Goal: Information Seeking & Learning: Find specific fact

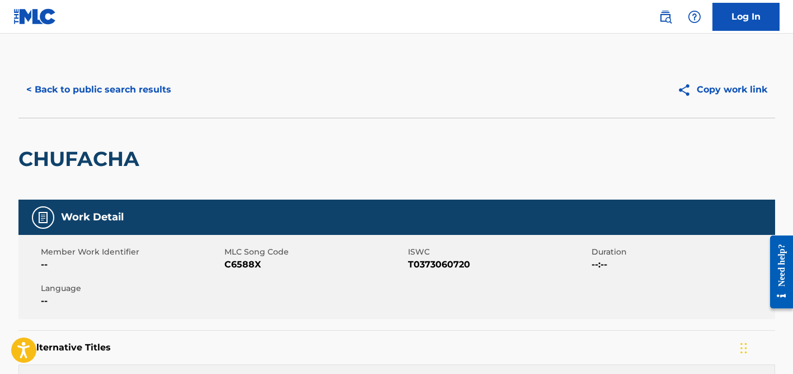
click at [103, 94] on button "< Back to public search results" at bounding box center [98, 90] width 161 height 28
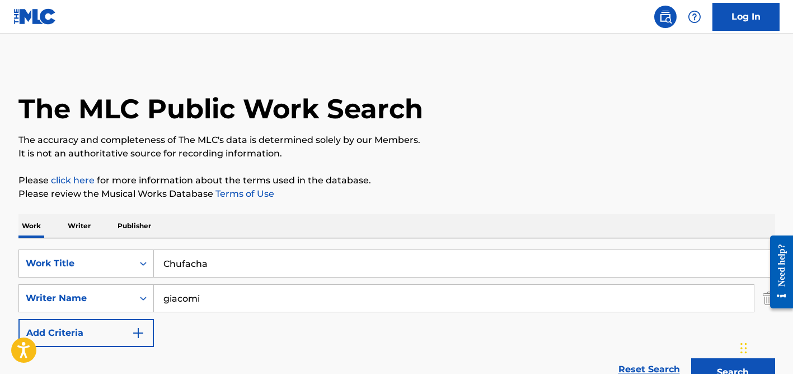
scroll to position [172, 0]
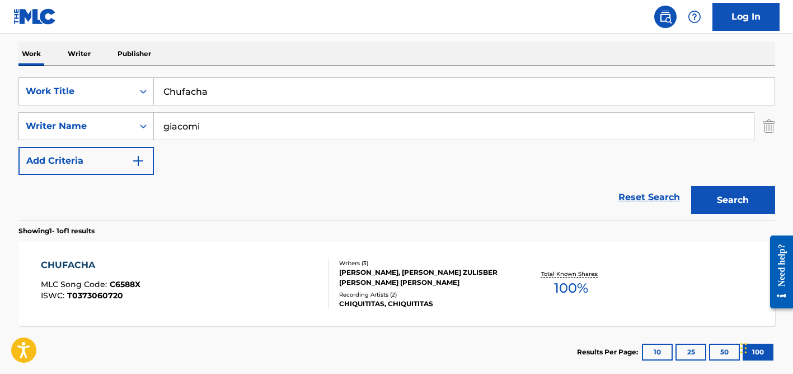
click at [232, 124] on input "giacomi" at bounding box center [454, 126] width 600 height 27
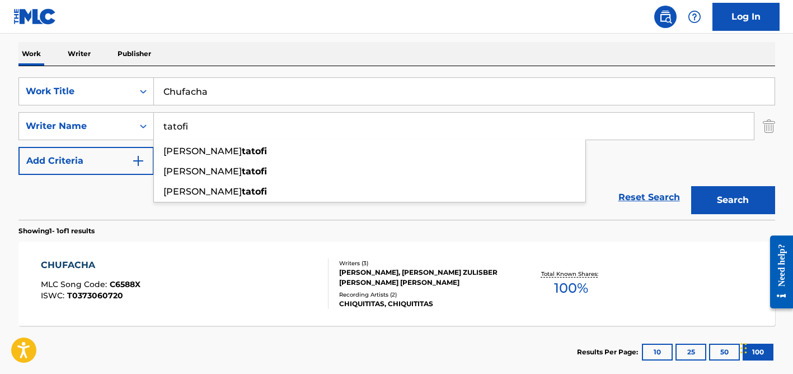
type input "tatofi"
click at [239, 102] on input "Chufacha" at bounding box center [464, 91] width 621 height 27
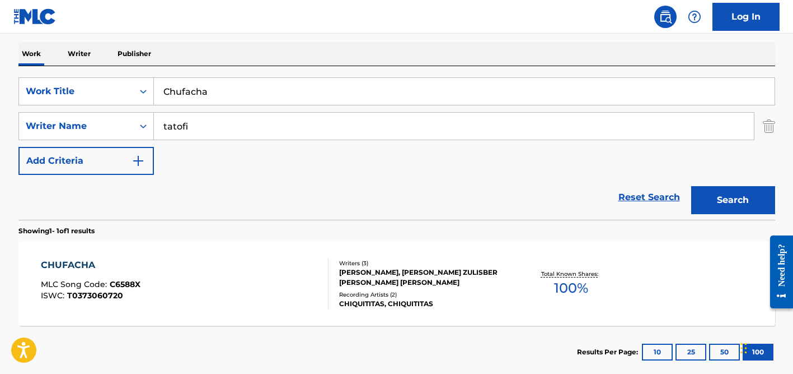
click at [239, 102] on input "Chufacha" at bounding box center [464, 91] width 621 height 27
paste input "Ouan"
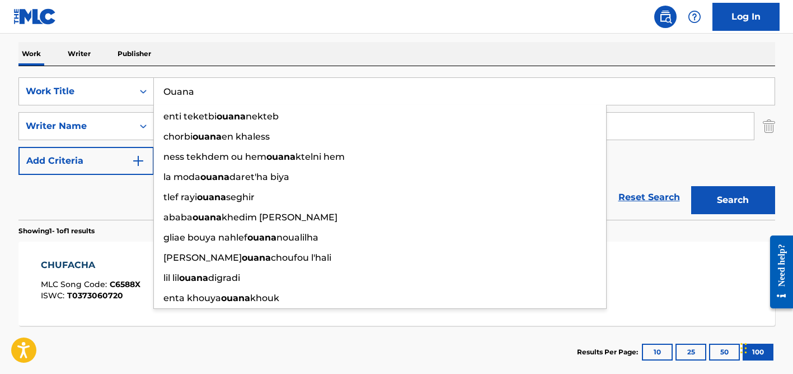
type input "Ouana"
click at [251, 58] on div "Work Writer Publisher" at bounding box center [396, 54] width 757 height 24
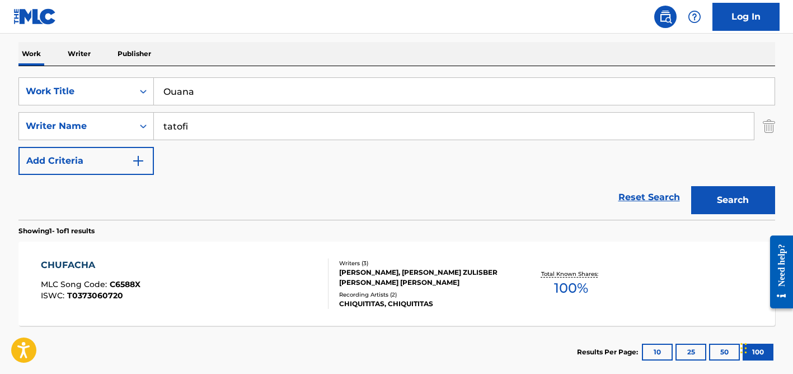
click at [238, 117] on input "tatofi" at bounding box center [454, 126] width 600 height 27
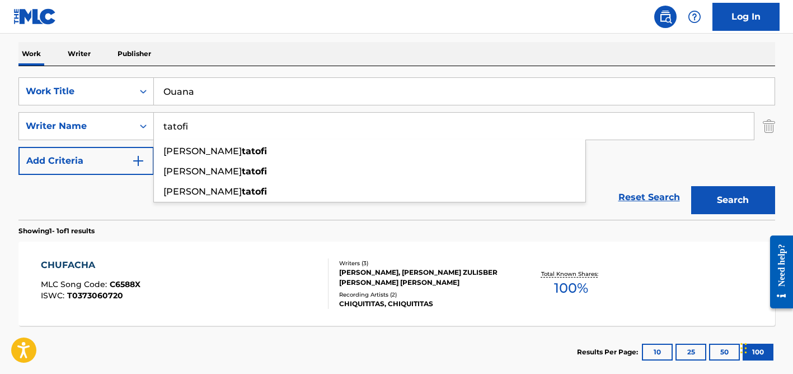
click at [692, 186] on button "Search" at bounding box center [734, 200] width 84 height 28
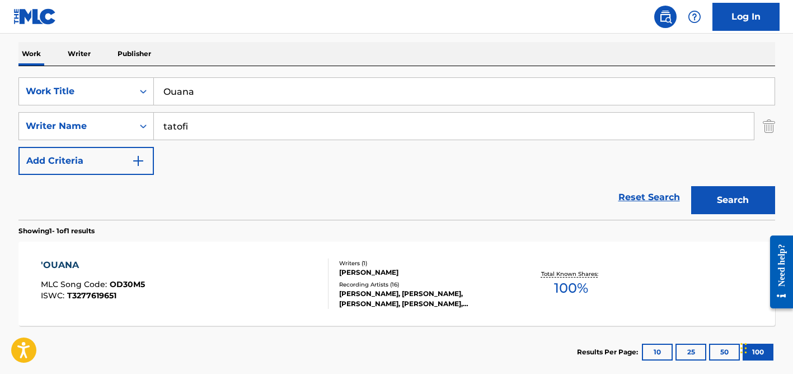
click at [395, 297] on div "[PERSON_NAME], [PERSON_NAME], [PERSON_NAME], [PERSON_NAME], [PERSON_NAME]" at bounding box center [423, 298] width 169 height 20
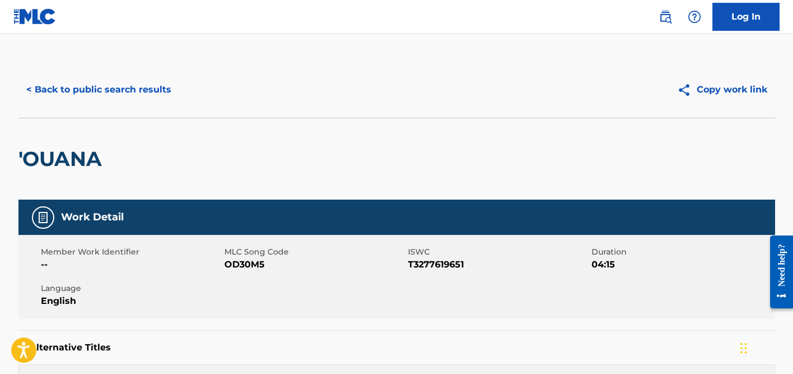
click at [161, 87] on button "< Back to public search results" at bounding box center [98, 90] width 161 height 28
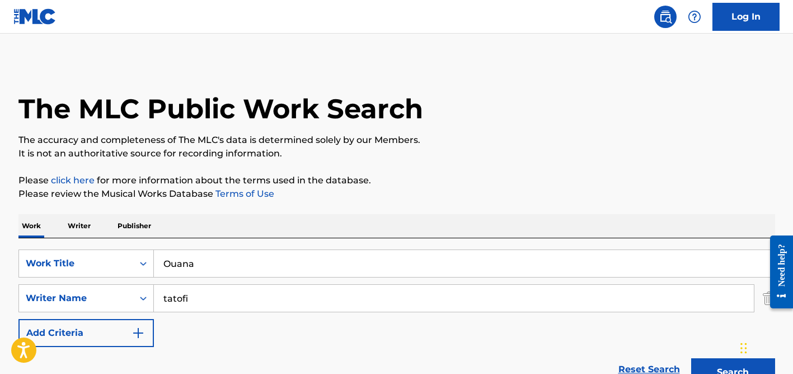
scroll to position [172, 0]
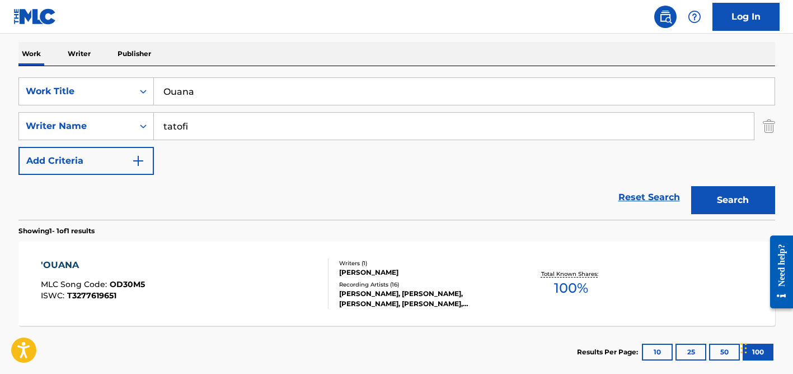
click at [199, 120] on input "tatofi" at bounding box center [454, 126] width 600 height 27
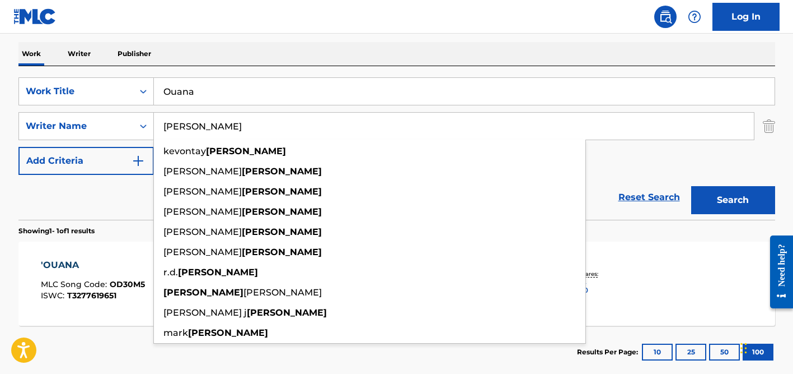
type input "[PERSON_NAME]"
click at [193, 88] on input "Ouana" at bounding box center [464, 91] width 621 height 27
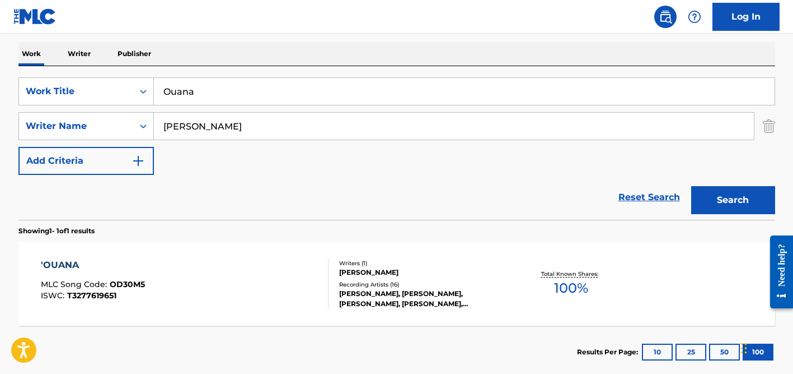
click at [193, 88] on input "Ouana" at bounding box center [464, 91] width 621 height 27
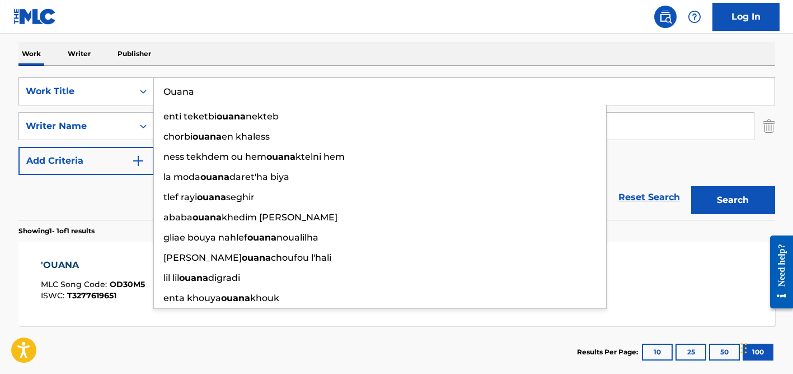
click at [193, 88] on input "Ouana" at bounding box center [464, 91] width 621 height 27
paste input "The Way You Make Me Feel"
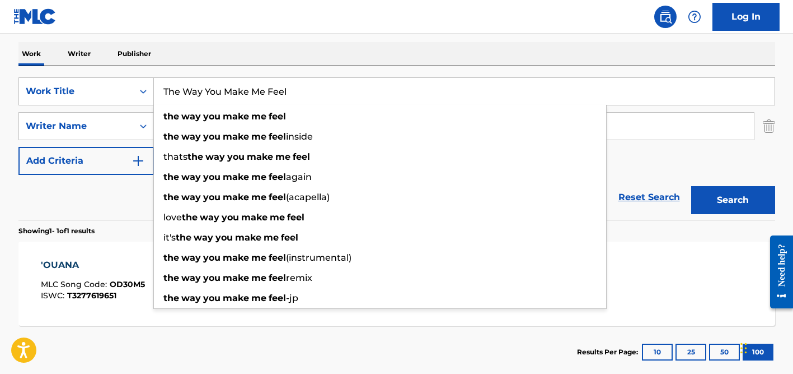
type input "The Way You Make Me Feel"
click at [219, 46] on div "Work Writer Publisher" at bounding box center [396, 54] width 757 height 24
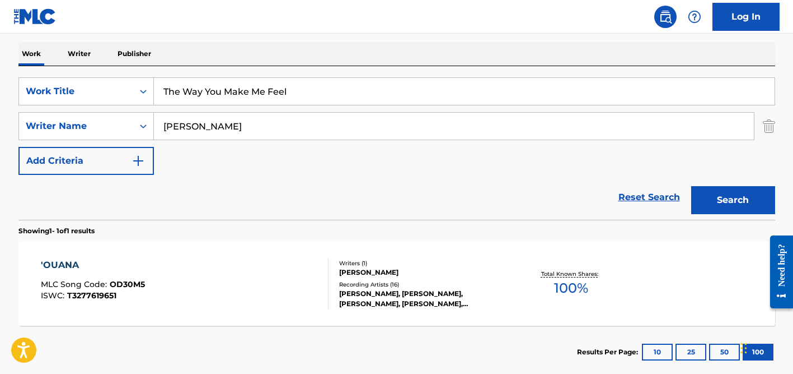
click at [221, 133] on input "[PERSON_NAME]" at bounding box center [454, 126] width 600 height 27
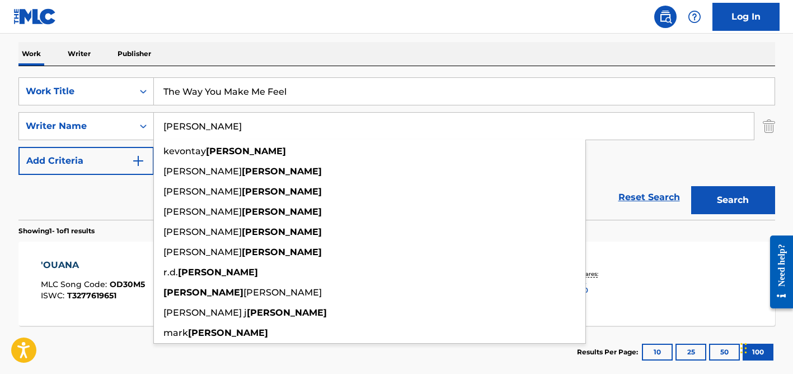
click at [692, 186] on button "Search" at bounding box center [734, 200] width 84 height 28
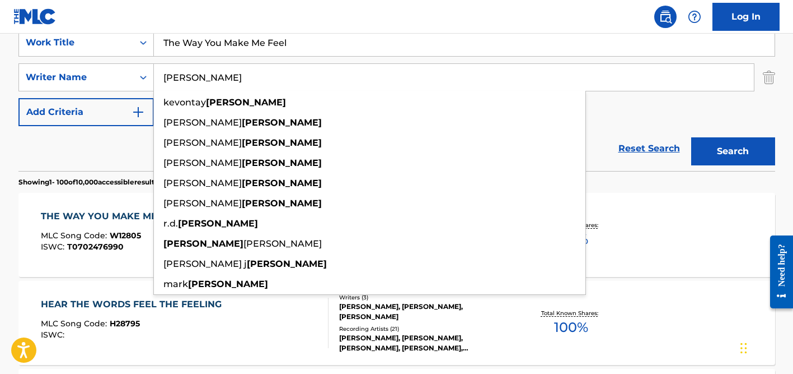
scroll to position [263, 0]
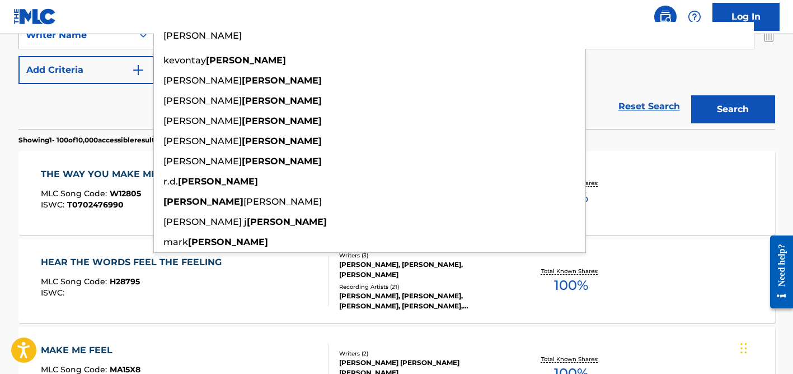
click at [82, 108] on div "Reset Search Search" at bounding box center [396, 106] width 757 height 45
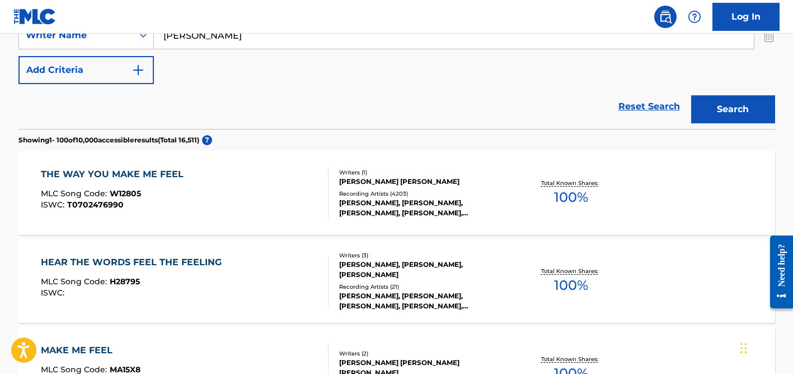
click at [395, 205] on div "[PERSON_NAME], [PERSON_NAME], [PERSON_NAME], [PERSON_NAME], [PERSON_NAME]" at bounding box center [423, 208] width 169 height 20
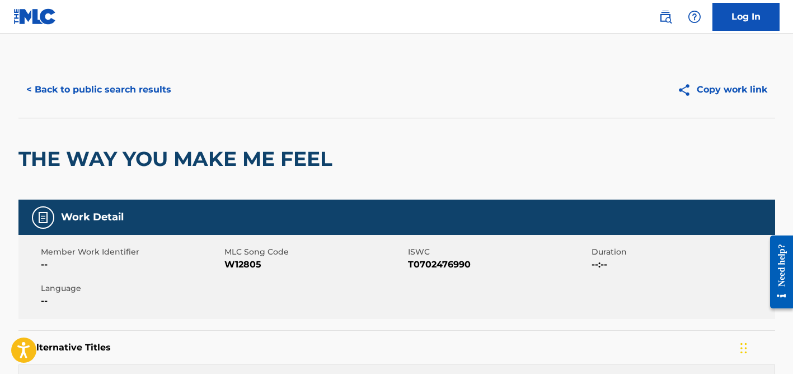
click at [161, 86] on button "< Back to public search results" at bounding box center [98, 90] width 161 height 28
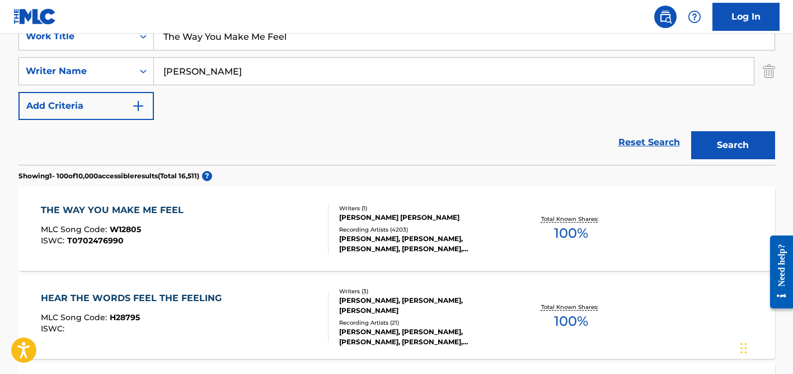
scroll to position [189, 0]
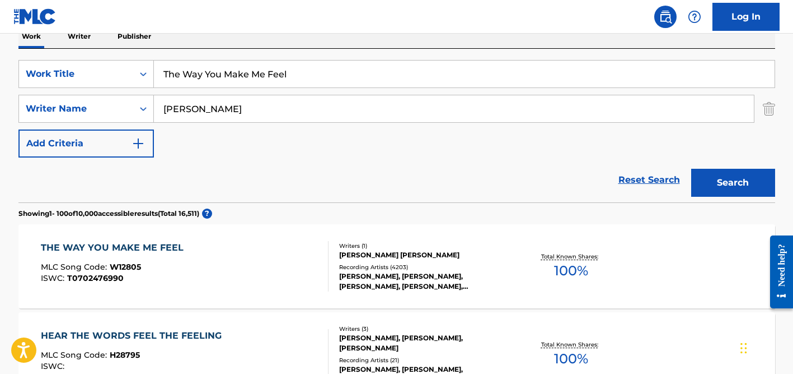
click at [196, 109] on input "[PERSON_NAME]" at bounding box center [454, 108] width 600 height 27
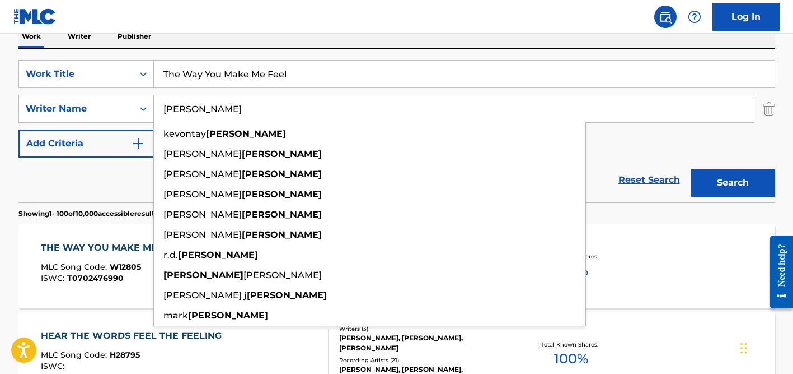
click at [196, 109] on input "[PERSON_NAME]" at bounding box center [454, 108] width 600 height 27
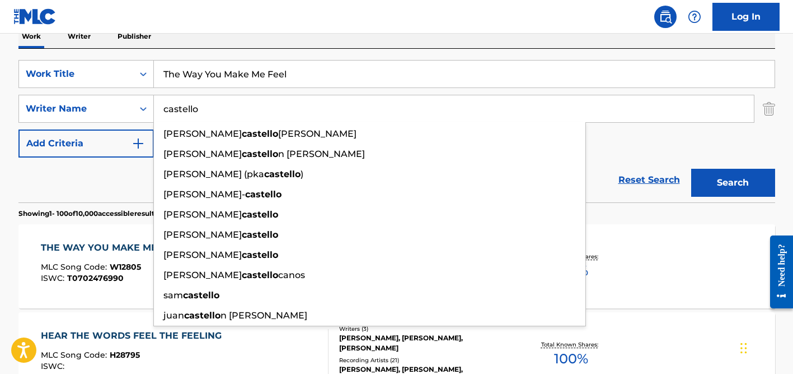
type input "castello"
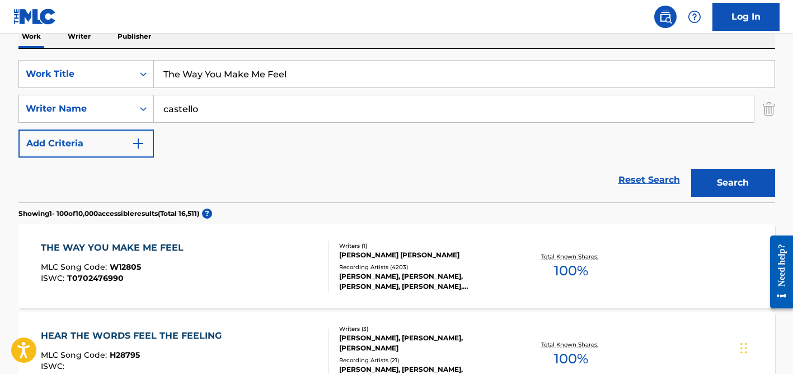
click at [202, 84] on input "The Way You Make Me Feel" at bounding box center [464, 73] width 621 height 27
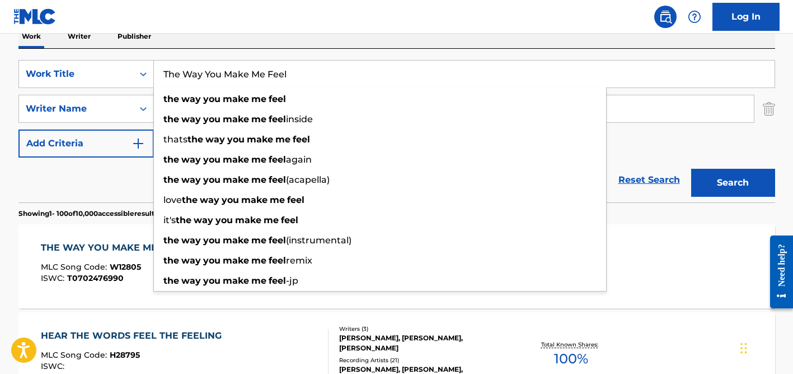
paste input "Verde Que Te [PERSON_NAME]"
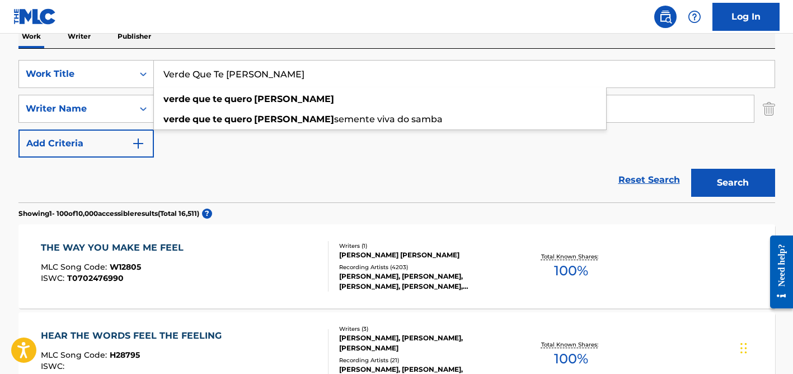
type input "Verde Que Te [PERSON_NAME]"
drag, startPoint x: 257, startPoint y: 43, endPoint x: 257, endPoint y: 63, distance: 20.2
click at [257, 43] on div "Work Writer Publisher" at bounding box center [396, 37] width 757 height 24
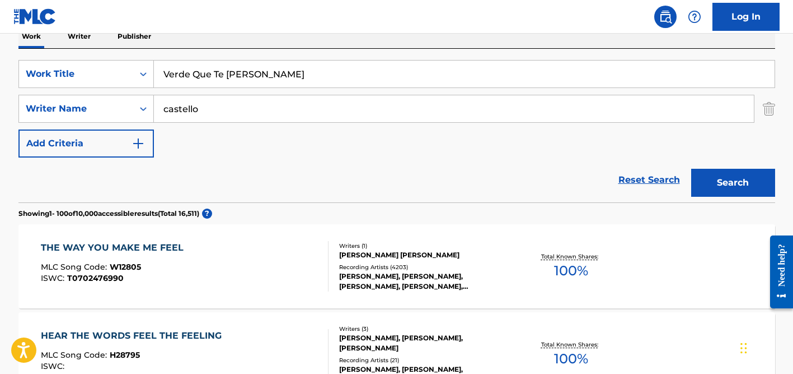
click at [260, 106] on input "castello" at bounding box center [454, 108] width 600 height 27
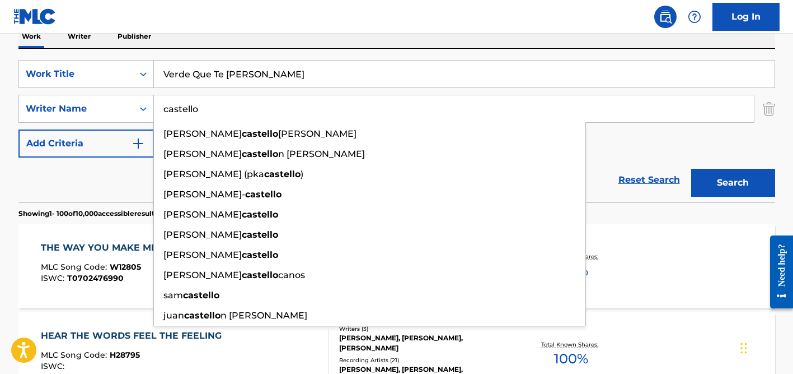
click at [692, 169] on button "Search" at bounding box center [734, 183] width 84 height 28
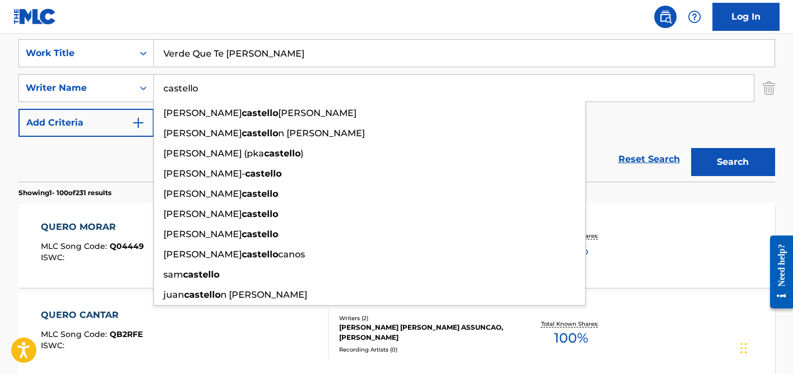
scroll to position [212, 0]
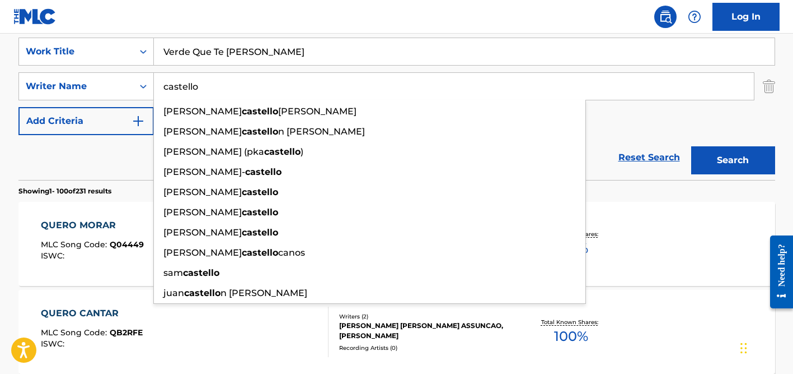
click at [95, 160] on div "Reset Search Search" at bounding box center [396, 157] width 757 height 45
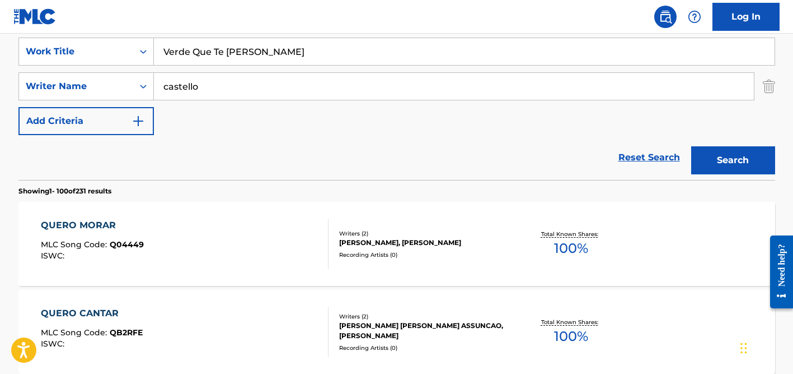
click at [192, 89] on input "castello" at bounding box center [454, 86] width 600 height 27
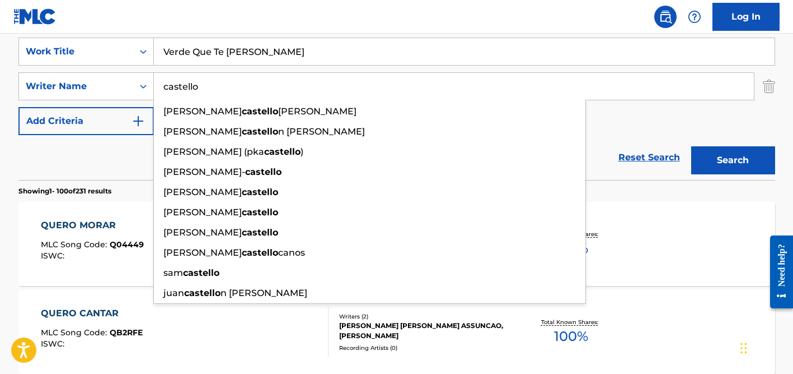
click at [192, 89] on input "castello" at bounding box center [454, 86] width 600 height 27
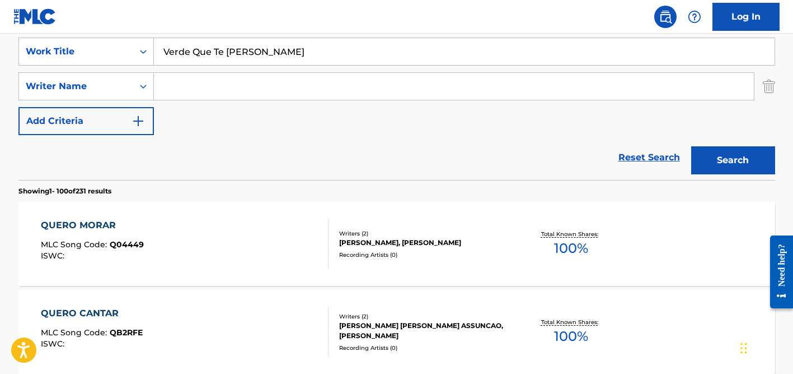
click at [692, 146] on button "Search" at bounding box center [734, 160] width 84 height 28
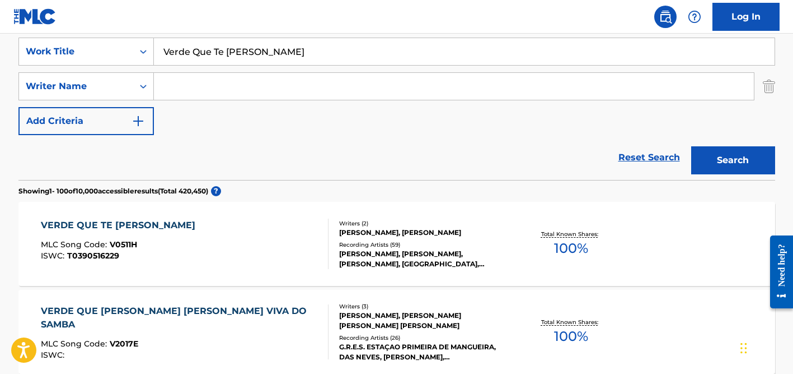
click at [369, 122] on div "SearchWithCriteriaa655a135-fd95-4004-8f23-0b3f8c0e16fe Work Title Verde Que Te …" at bounding box center [396, 86] width 757 height 97
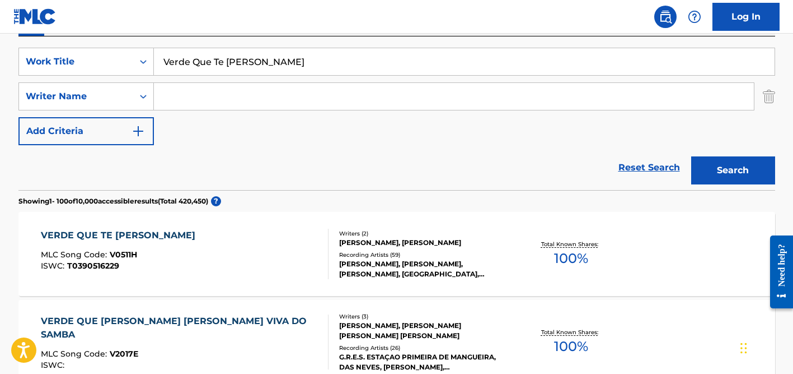
scroll to position [0, 0]
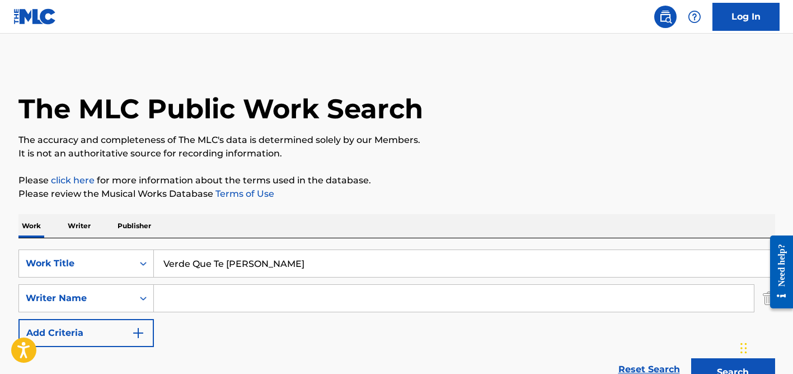
click at [228, 269] on input "Verde Que Te [PERSON_NAME]" at bounding box center [464, 263] width 621 height 27
paste input "My Hitta"
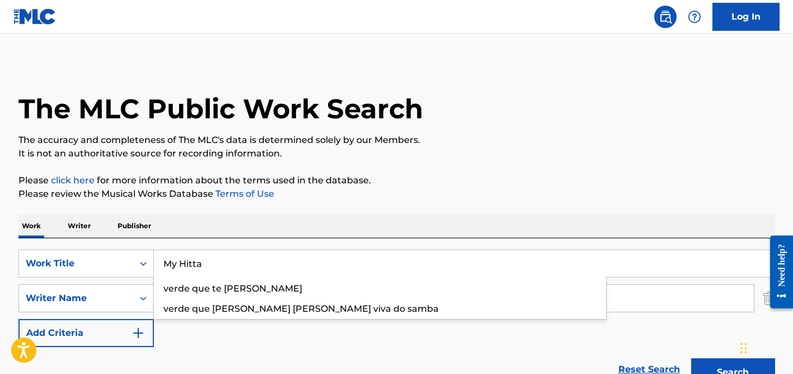
type input "My Hitta"
click at [692, 358] on button "Search" at bounding box center [734, 372] width 84 height 28
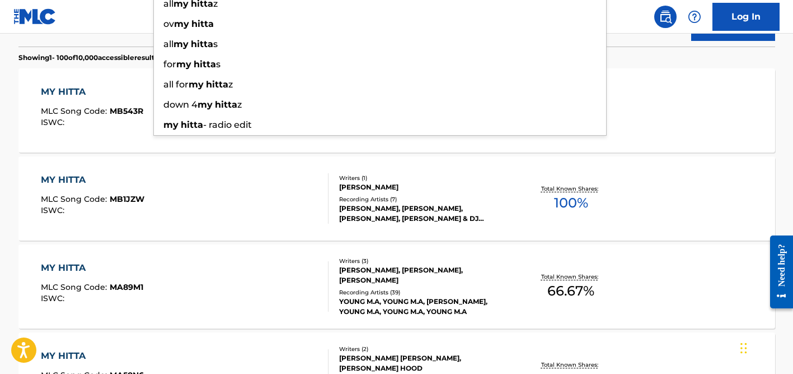
scroll to position [299, 0]
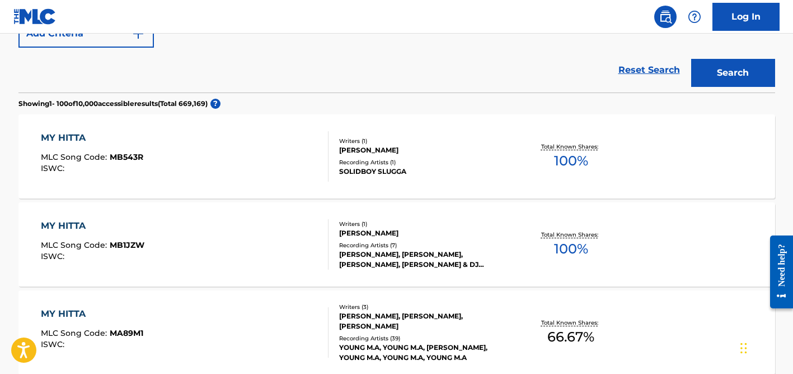
click at [89, 75] on div "Reset Search Search" at bounding box center [396, 70] width 757 height 45
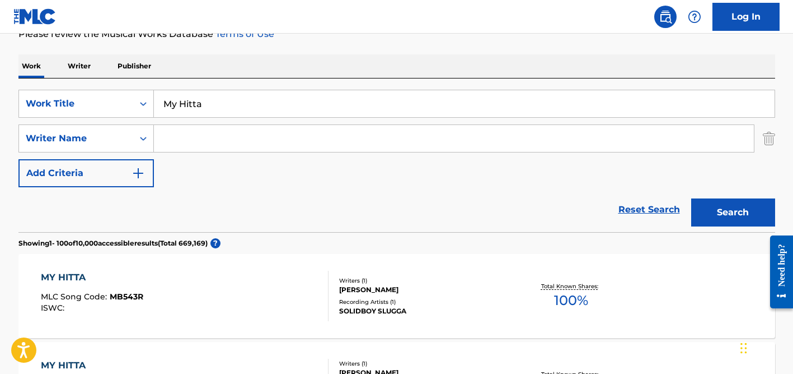
scroll to position [74, 0]
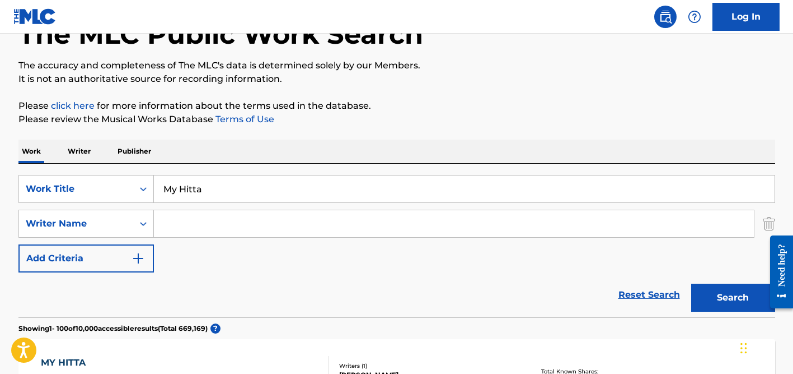
click at [237, 225] on input "Search Form" at bounding box center [454, 223] width 600 height 27
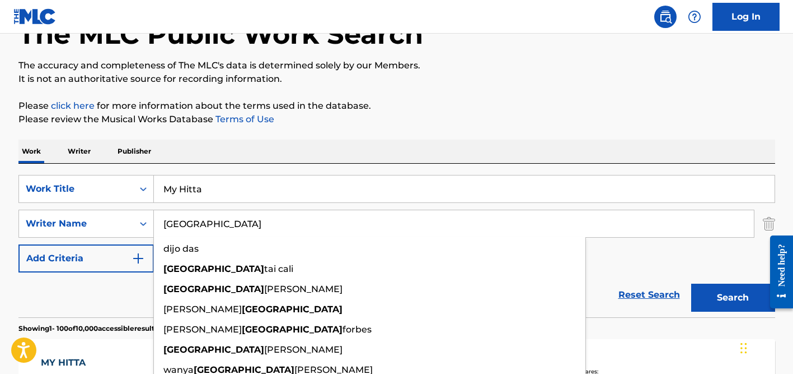
type input "[GEOGRAPHIC_DATA]"
click at [692, 283] on button "Search" at bounding box center [734, 297] width 84 height 28
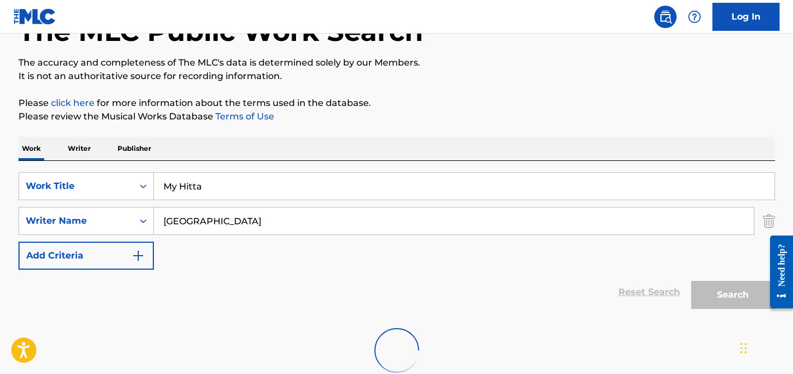
scroll to position [149, 0]
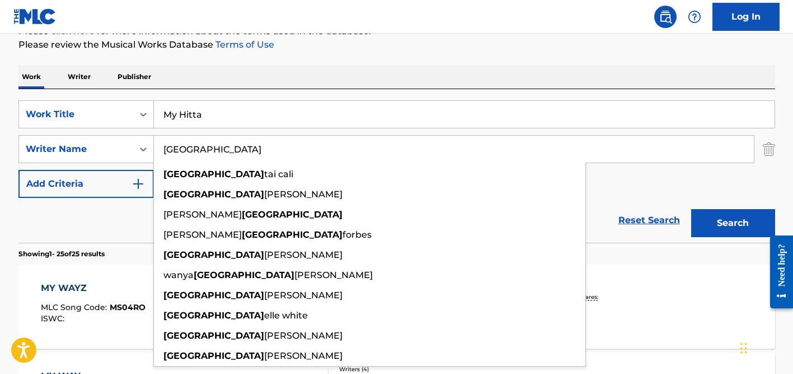
click at [222, 109] on input "My Hitta" at bounding box center [464, 114] width 621 height 27
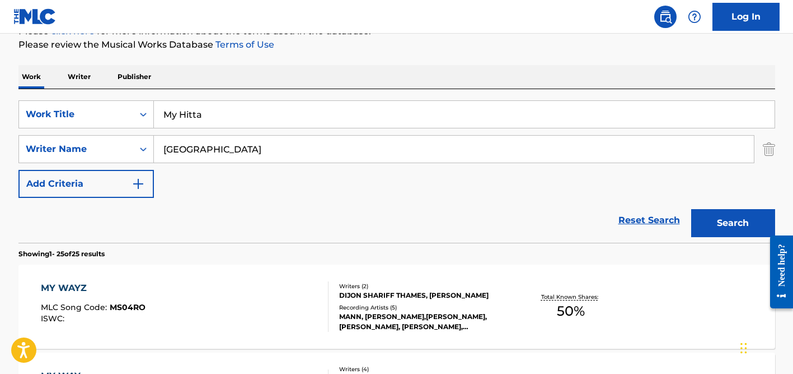
click at [222, 109] on input "My Hitta" at bounding box center [464, 114] width 621 height 27
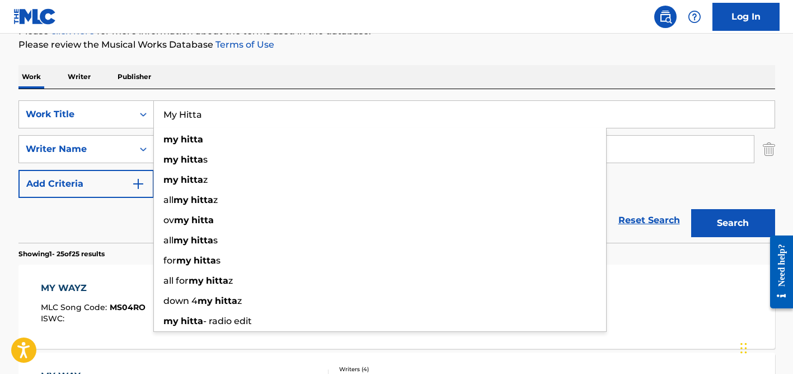
paste input "The Hampster Dance Song"
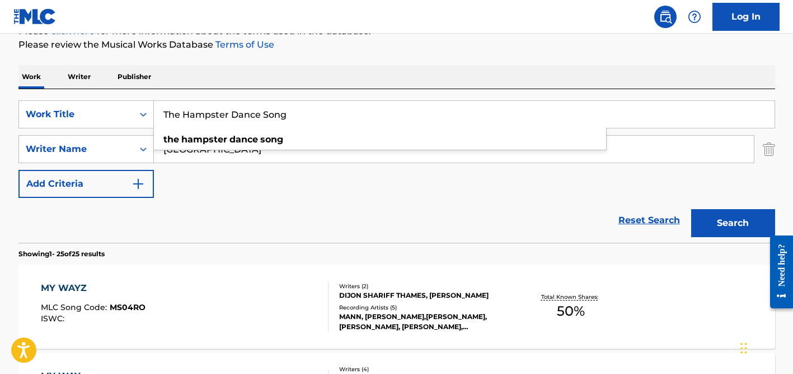
type input "The Hampster Dance Song"
click at [318, 48] on p "Please review the Musical Works Database Terms of Use" at bounding box center [396, 44] width 757 height 13
click at [255, 147] on input "[GEOGRAPHIC_DATA]" at bounding box center [454, 149] width 600 height 27
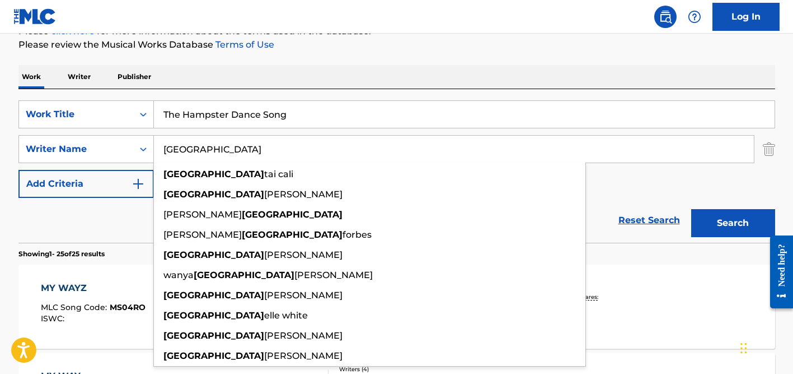
click at [255, 147] on input "[GEOGRAPHIC_DATA]" at bounding box center [454, 149] width 600 height 27
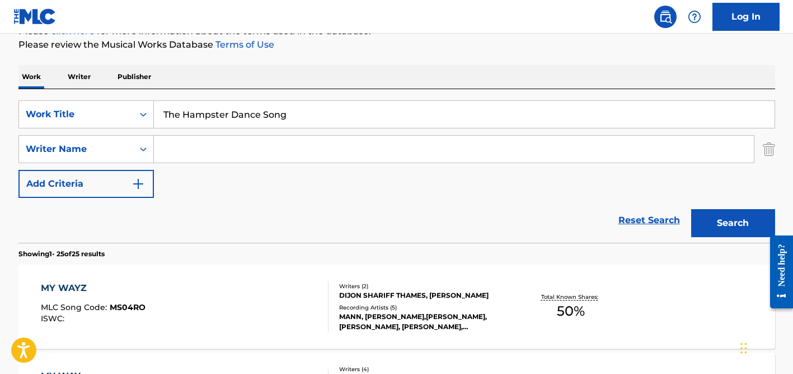
click at [692, 209] on button "Search" at bounding box center [734, 223] width 84 height 28
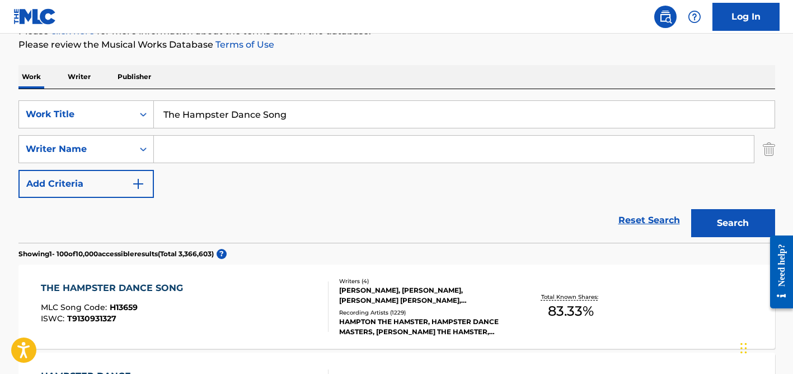
click at [318, 203] on div "Reset Search Search" at bounding box center [396, 220] width 757 height 45
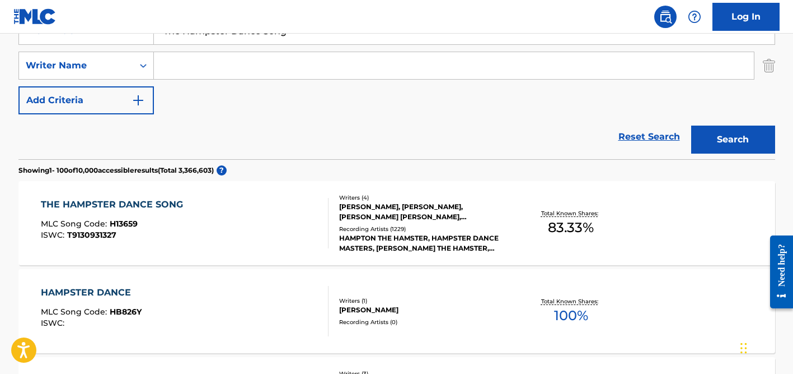
scroll to position [248, 0]
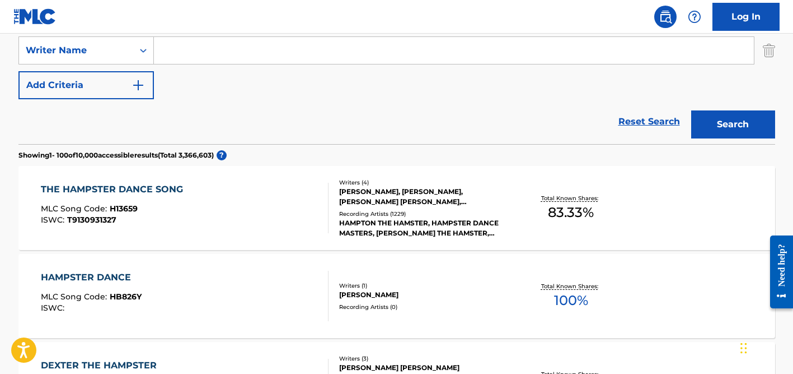
click at [357, 197] on div "[PERSON_NAME], [PERSON_NAME], [PERSON_NAME] [PERSON_NAME], [PERSON_NAME] [PERSO…" at bounding box center [423, 196] width 169 height 20
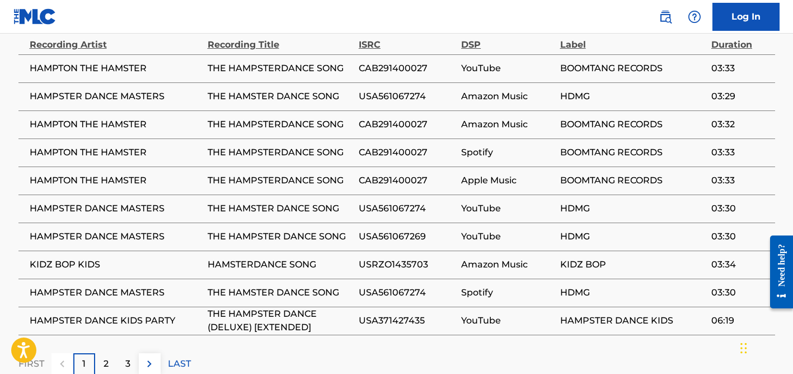
scroll to position [1346, 0]
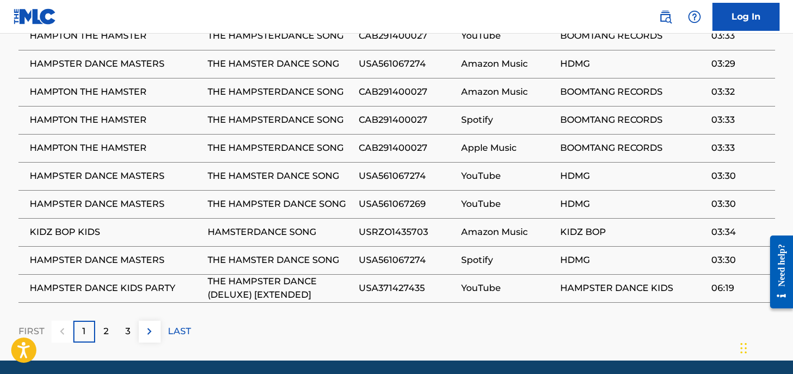
click at [106, 324] on p "2" at bounding box center [106, 330] width 5 height 13
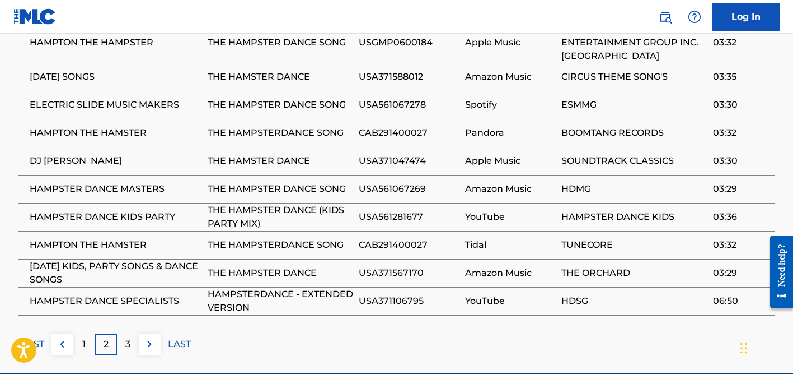
click at [129, 337] on p "3" at bounding box center [127, 343] width 5 height 13
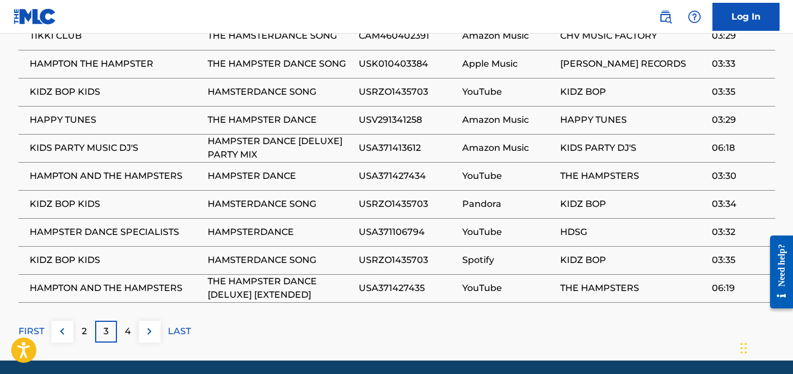
click at [132, 320] on div "4" at bounding box center [128, 331] width 22 height 22
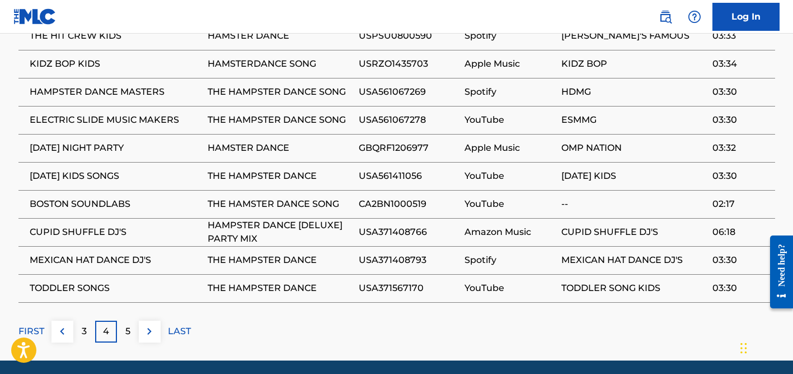
click at [125, 324] on p "5" at bounding box center [127, 330] width 5 height 13
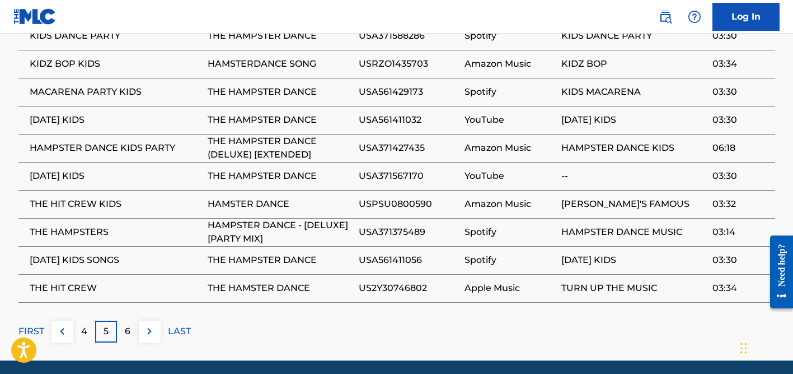
click at [132, 320] on div "6" at bounding box center [128, 331] width 22 height 22
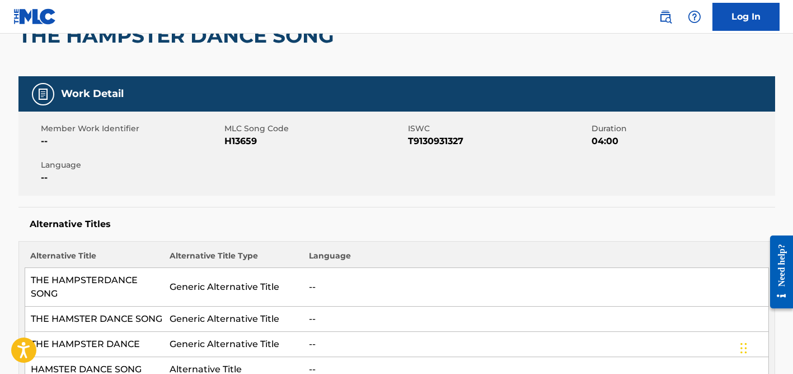
scroll to position [0, 0]
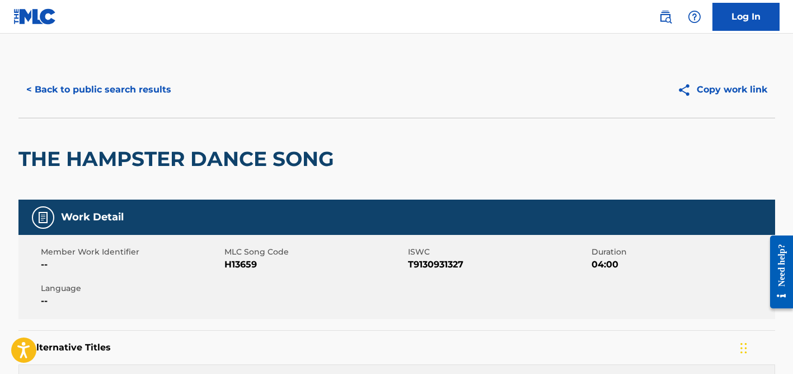
click at [106, 86] on button "< Back to public search results" at bounding box center [98, 90] width 161 height 28
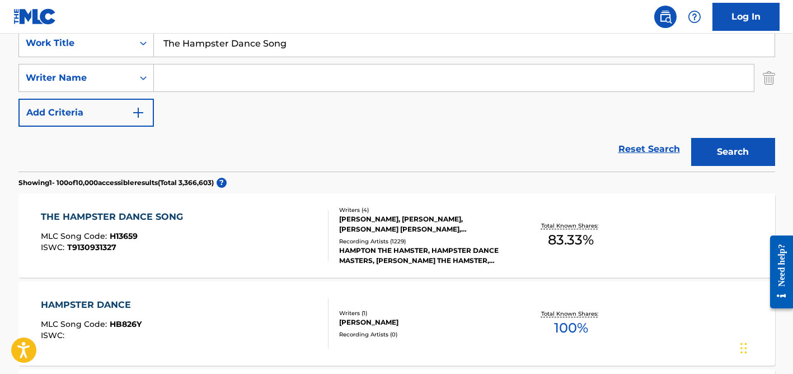
scroll to position [218, 0]
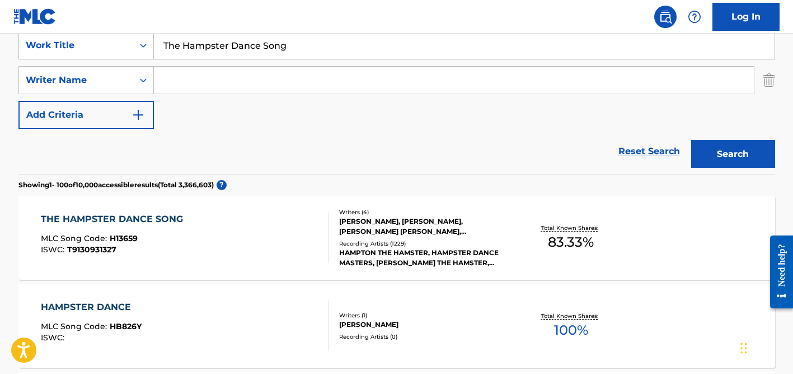
click at [179, 87] on input "Search Form" at bounding box center [454, 80] width 600 height 27
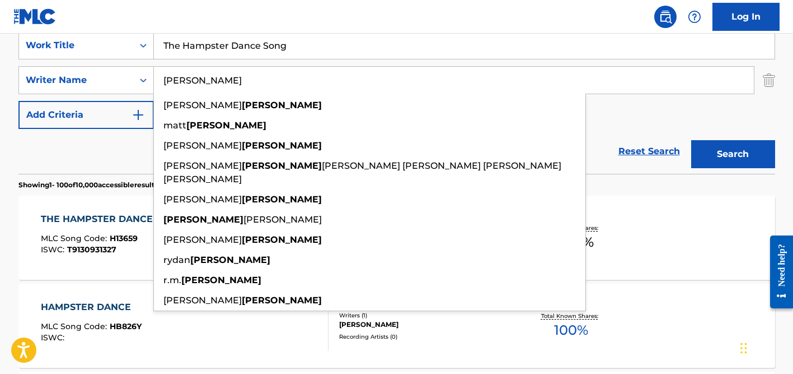
type input "[PERSON_NAME]"
click at [199, 49] on input "The Hampster Dance Song" at bounding box center [464, 45] width 621 height 27
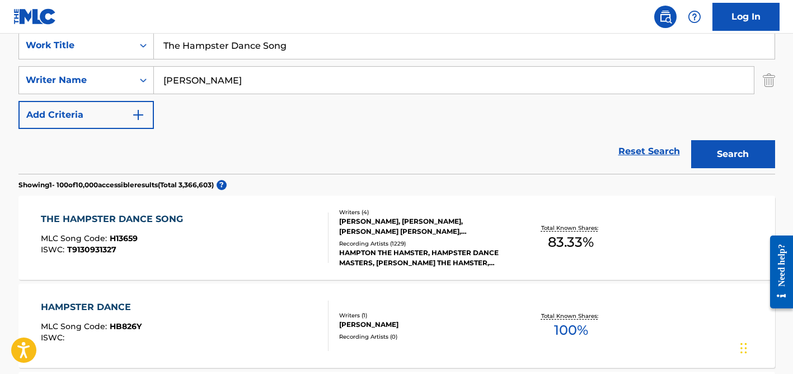
click at [199, 49] on input "The Hampster Dance Song" at bounding box center [464, 45] width 621 height 27
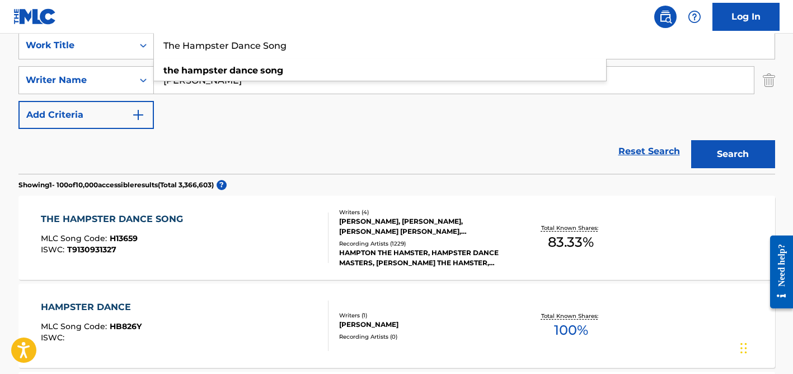
paste input "I Lived"
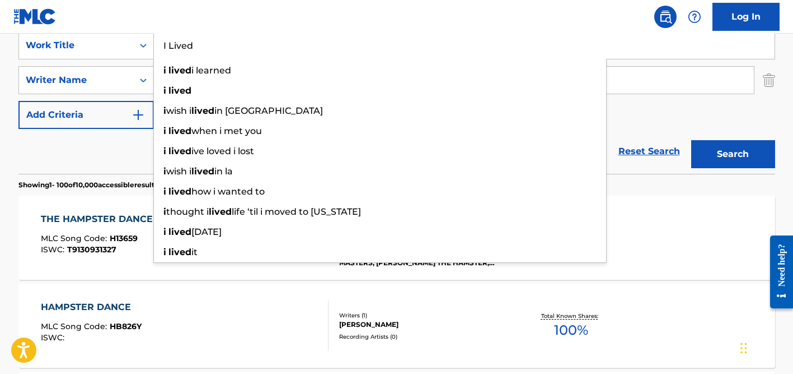
type input "I Lived"
click at [116, 148] on div "Reset Search Search" at bounding box center [396, 151] width 757 height 45
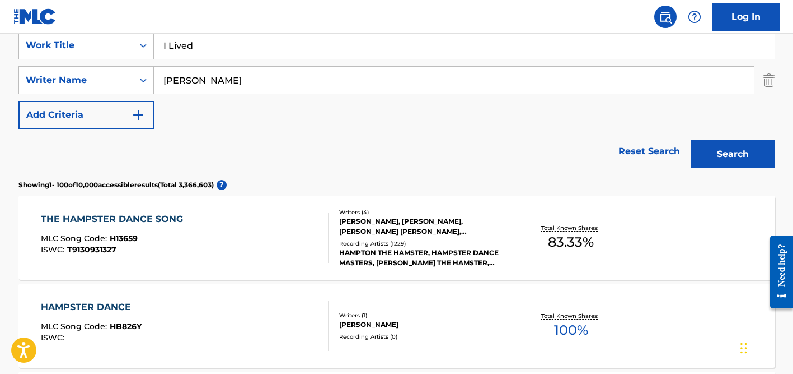
click at [222, 79] on input "[PERSON_NAME]" at bounding box center [454, 80] width 600 height 27
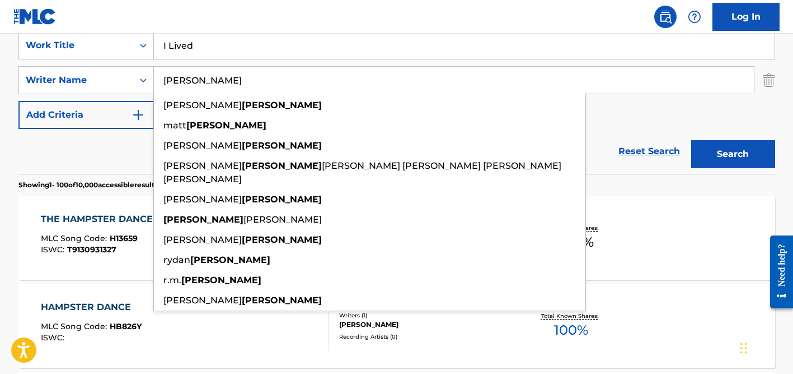
click at [692, 140] on button "Search" at bounding box center [734, 154] width 84 height 28
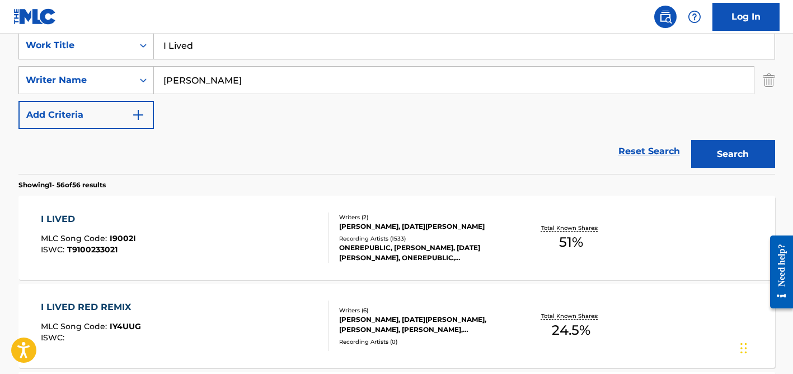
click at [369, 244] on div "ONEREPUBLIC, [PERSON_NAME], [DATE][PERSON_NAME], ONEREPUBLIC, ONEREPUBLIC, ONER…" at bounding box center [423, 252] width 169 height 20
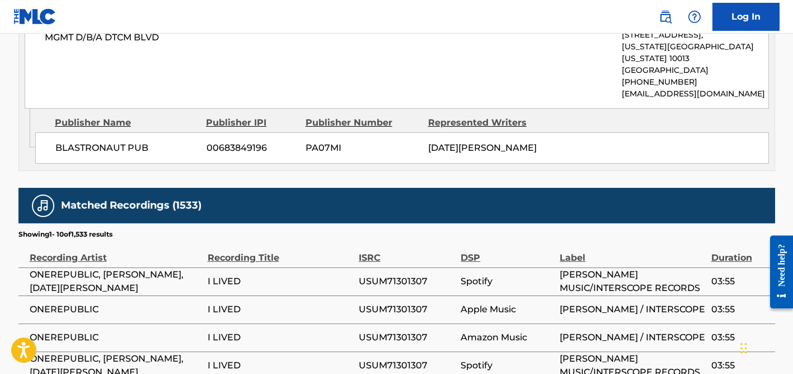
scroll to position [1119, 0]
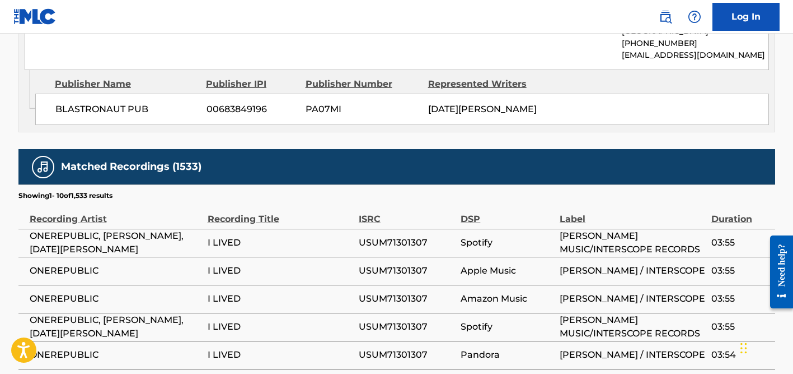
click at [66, 264] on span "ONEREPUBLIC" at bounding box center [116, 270] width 172 height 13
copy div "ONEREPUBLIC"
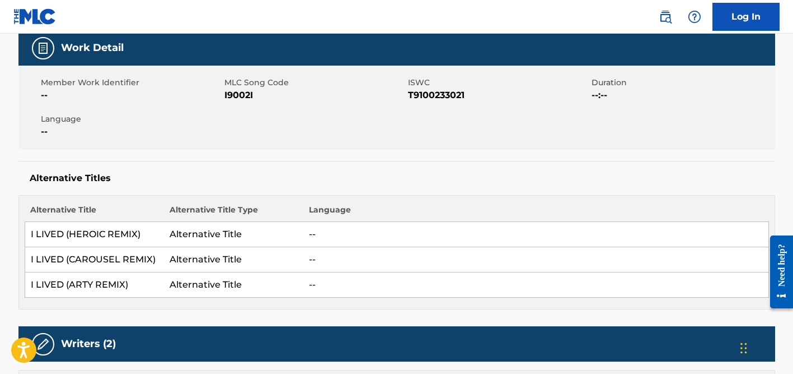
scroll to position [0, 0]
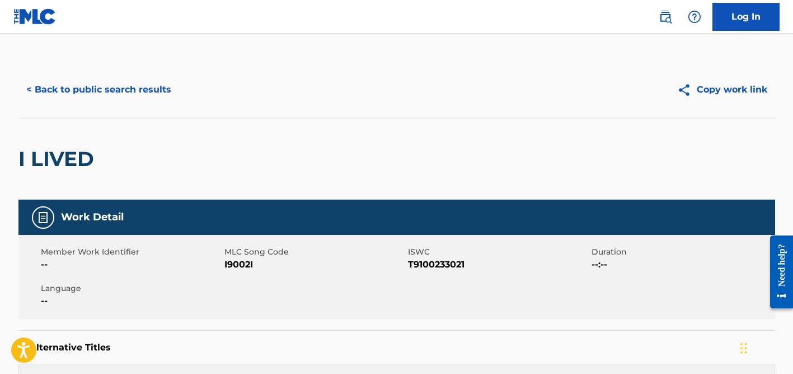
click at [106, 95] on button "< Back to public search results" at bounding box center [98, 90] width 161 height 28
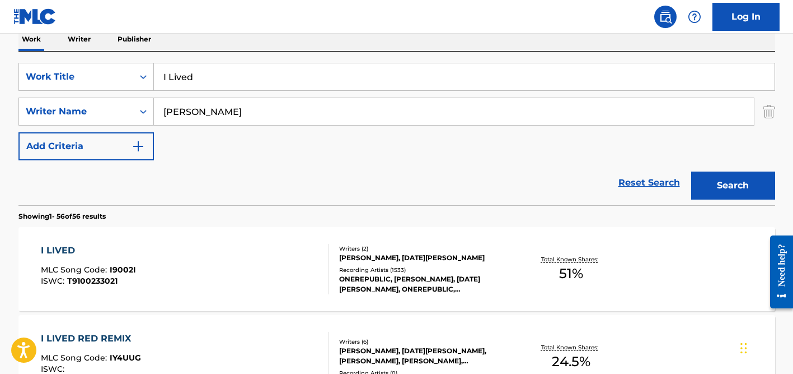
scroll to position [141, 0]
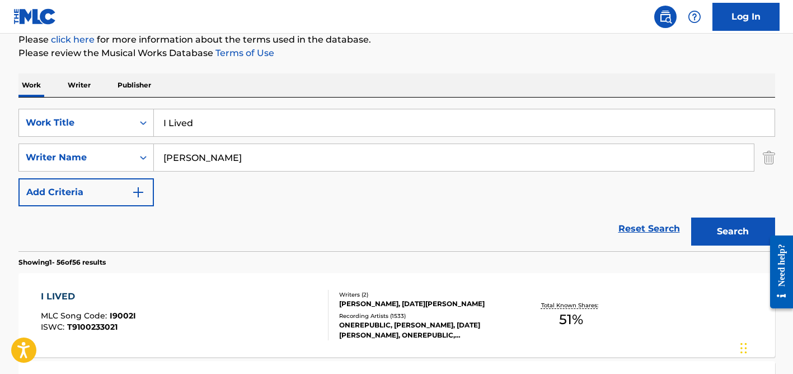
click at [199, 120] on input "I Lived" at bounding box center [464, 122] width 621 height 27
paste input "La dadi"
type input "La dadi"
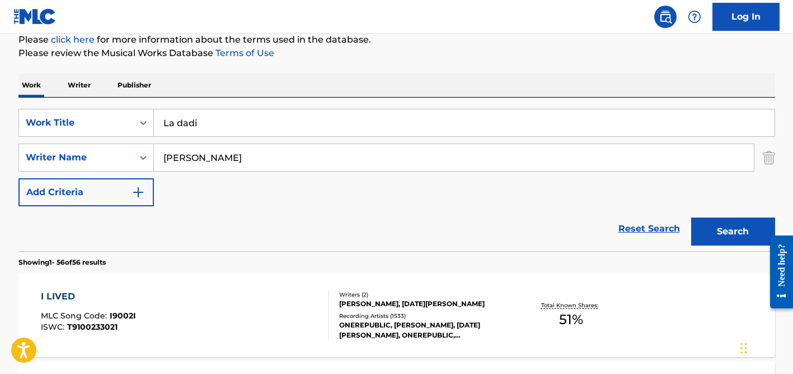
click at [241, 75] on div "Work Writer Publisher" at bounding box center [396, 85] width 757 height 24
click at [217, 155] on input "[PERSON_NAME]" at bounding box center [454, 157] width 600 height 27
type input "enisa"
click at [692, 217] on button "Search" at bounding box center [734, 231] width 84 height 28
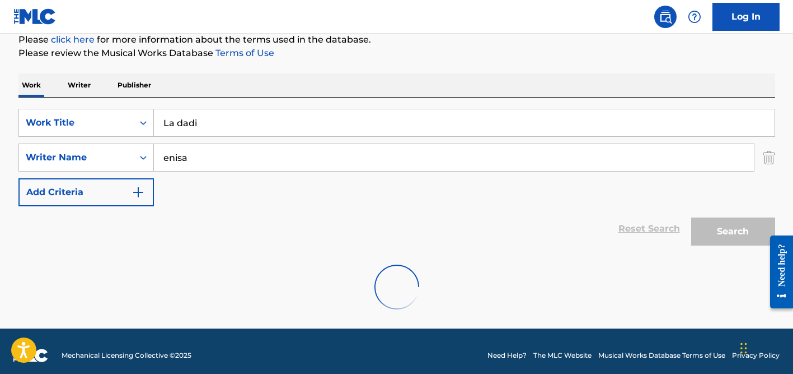
click at [201, 158] on input "enisa" at bounding box center [454, 157] width 600 height 27
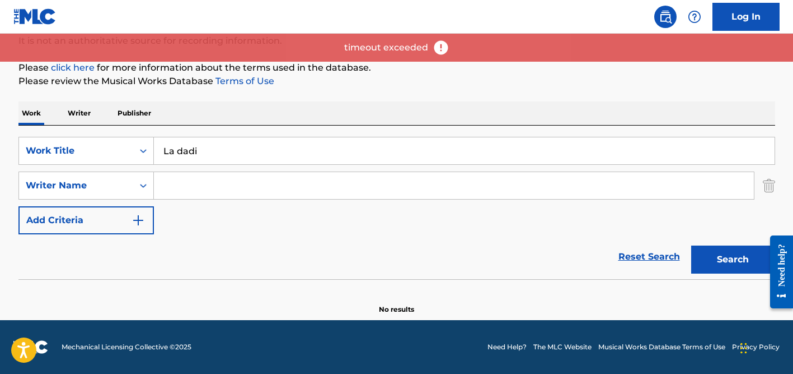
scroll to position [113, 0]
click at [225, 144] on input "La dadi" at bounding box center [464, 150] width 621 height 27
click at [692, 245] on button "Search" at bounding box center [734, 259] width 84 height 28
